Goal: Information Seeking & Learning: Learn about a topic

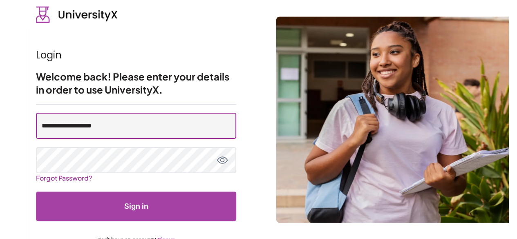
click at [93, 126] on input "**********" at bounding box center [136, 126] width 200 height 26
type input "**********"
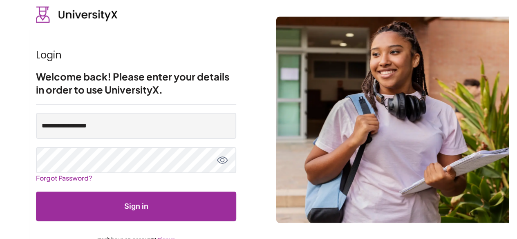
click at [166, 206] on button "Sign in" at bounding box center [136, 206] width 200 height 29
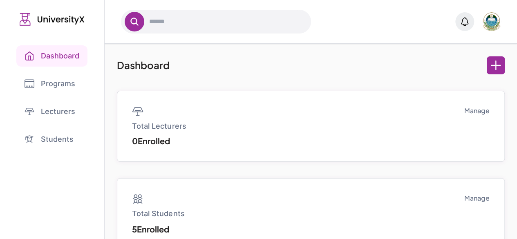
click at [71, 82] on link "Programs" at bounding box center [51, 83] width 71 height 21
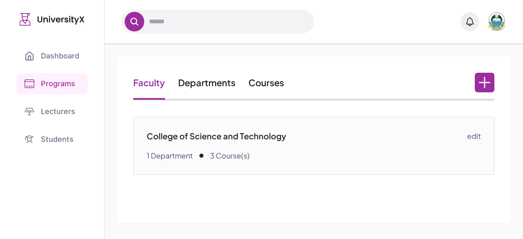
click at [272, 81] on link "Courses" at bounding box center [266, 82] width 36 height 11
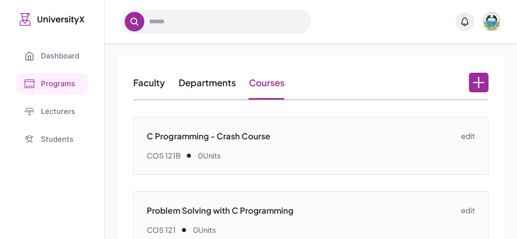
click at [232, 132] on p "C Programming - Crash Course" at bounding box center [304, 135] width 314 height 11
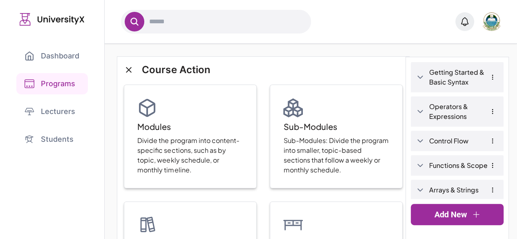
click at [419, 75] on icon at bounding box center [420, 77] width 8 height 8
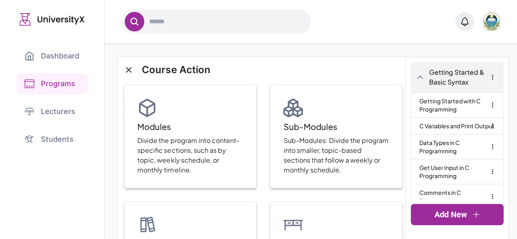
click at [492, 103] on icon "button" at bounding box center [492, 104] width 0 height 4
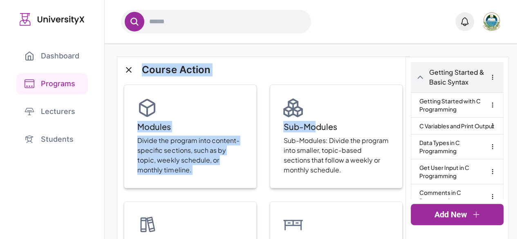
drag, startPoint x: 313, startPoint y: 119, endPoint x: 319, endPoint y: 58, distance: 60.7
click at [319, 58] on div "Course Action Modules Divide the program into content-specific sections, such a…" at bounding box center [263, 237] width 292 height 360
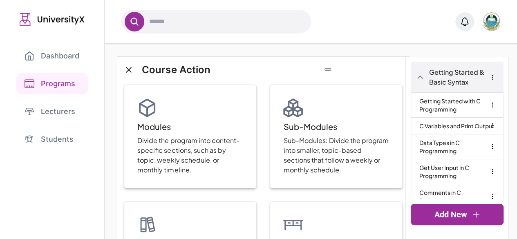
click at [348, 48] on div "Course Action Modules Divide the program into content-specific sections, such a…" at bounding box center [311, 237] width 412 height 386
click at [437, 98] on link "Getting Started with C Programming" at bounding box center [457, 105] width 76 height 25
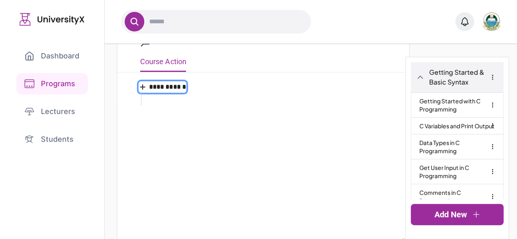
scroll to position [46, 0]
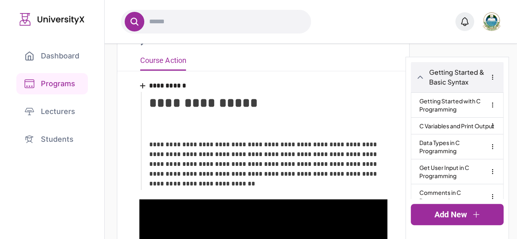
type input "**********"
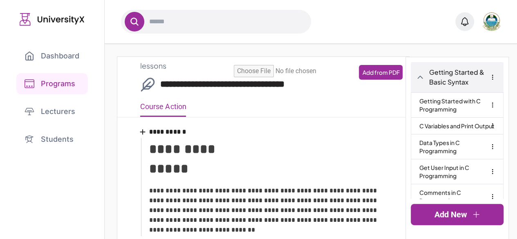
click at [58, 92] on link "Programs" at bounding box center [51, 83] width 71 height 21
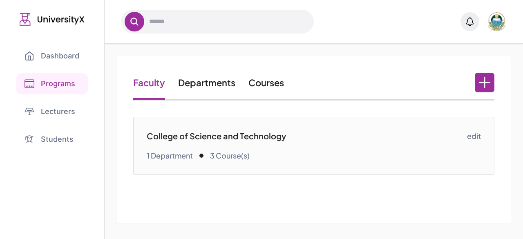
click at [262, 87] on link "Courses" at bounding box center [266, 82] width 36 height 11
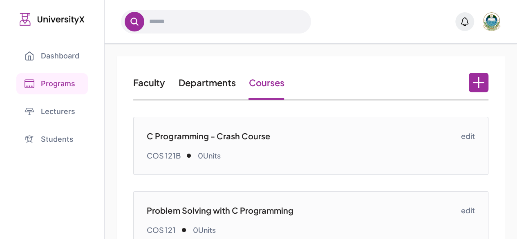
click at [242, 136] on p "C Programming - Crash Course" at bounding box center [304, 135] width 314 height 11
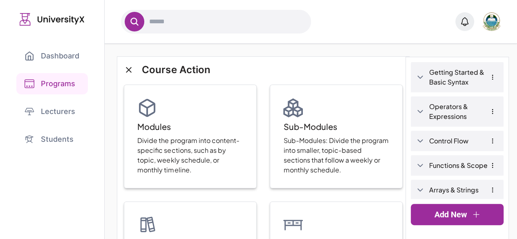
click at [65, 84] on link "Programs" at bounding box center [51, 83] width 71 height 21
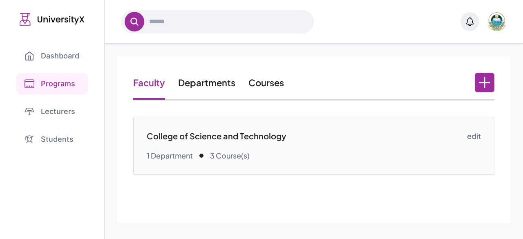
click at [261, 81] on link "Courses" at bounding box center [266, 82] width 36 height 11
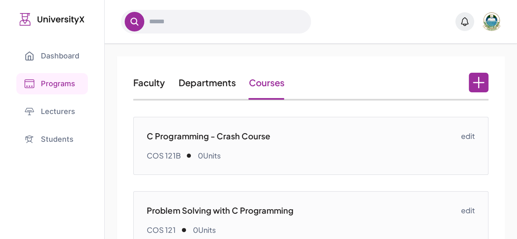
scroll to position [105, 0]
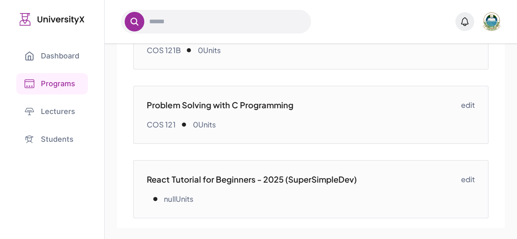
click at [329, 181] on p "React Tutorial for Beginners - 2025 (SuperSimpleDev)" at bounding box center [304, 179] width 314 height 11
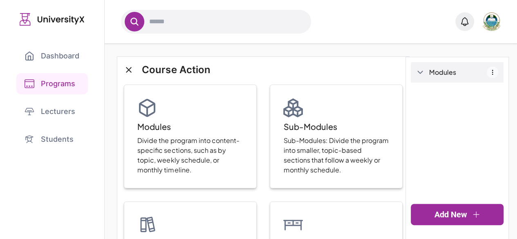
click at [493, 72] on icon "button" at bounding box center [492, 72] width 7 height 7
click at [463, 102] on button "Delete" at bounding box center [466, 101] width 21 height 10
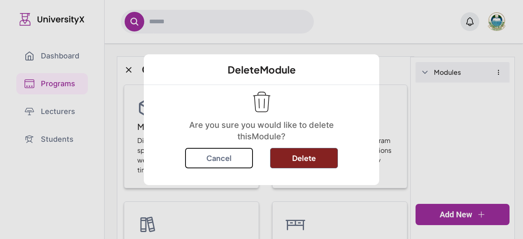
click at [297, 153] on button "Delete" at bounding box center [304, 158] width 68 height 20
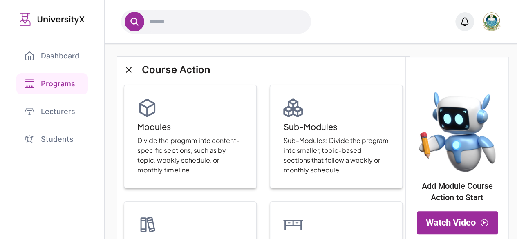
click at [454, 183] on p "Add Module Course Action to Start" at bounding box center [457, 191] width 76 height 23
click at [450, 220] on button "Watch Video" at bounding box center [457, 222] width 81 height 23
click at [127, 66] on icon at bounding box center [129, 70] width 10 height 10
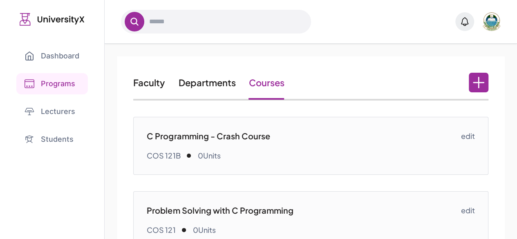
click at [233, 134] on p "C Programming - Crash Course" at bounding box center [304, 135] width 314 height 11
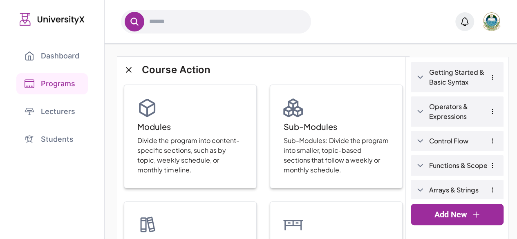
click at [446, 80] on link "Getting Started & Basic Syntax" at bounding box center [463, 77] width 69 height 20
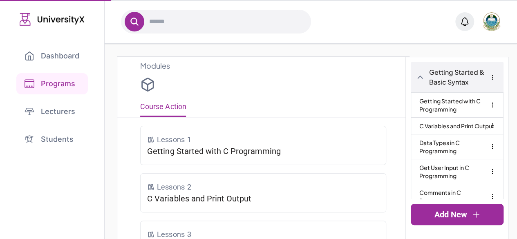
type input "**********"
